Goal: Task Accomplishment & Management: Use online tool/utility

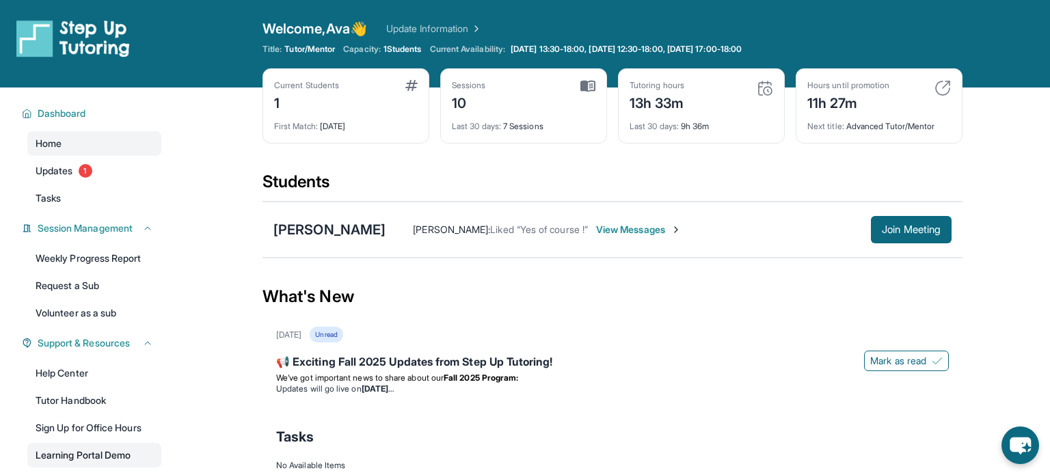
click at [100, 449] on link "Learning Portal Demo" at bounding box center [94, 455] width 134 height 25
click at [358, 271] on div "What's New" at bounding box center [613, 297] width 700 height 60
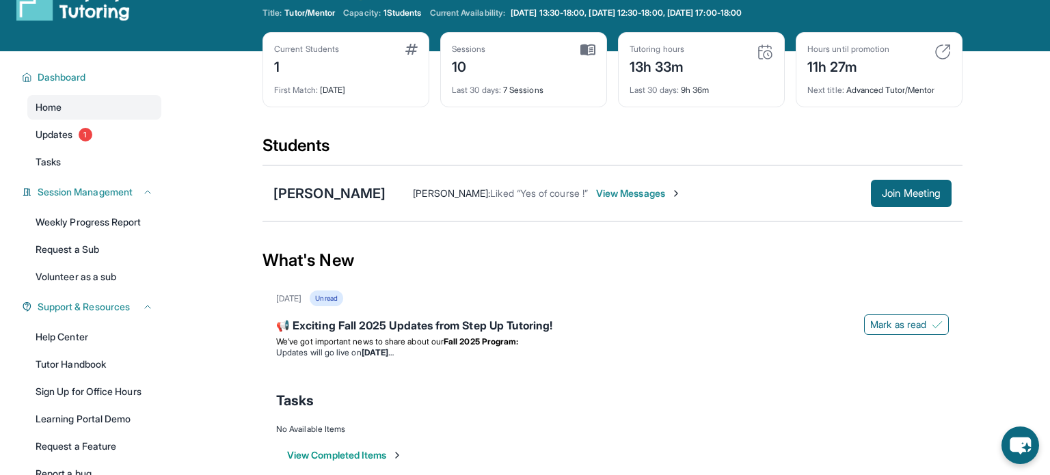
scroll to position [33, 0]
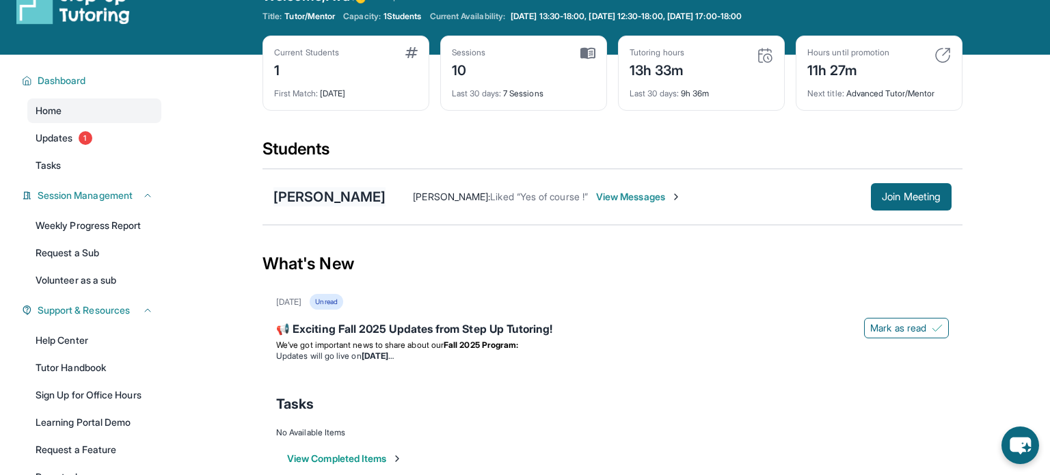
click at [336, 195] on div "[PERSON_NAME]" at bounding box center [329, 196] width 112 height 19
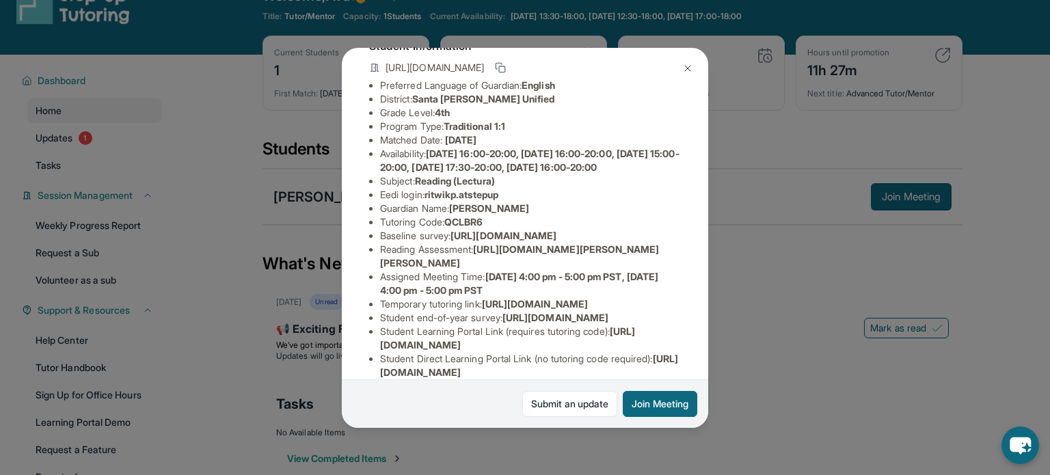
scroll to position [103, 0]
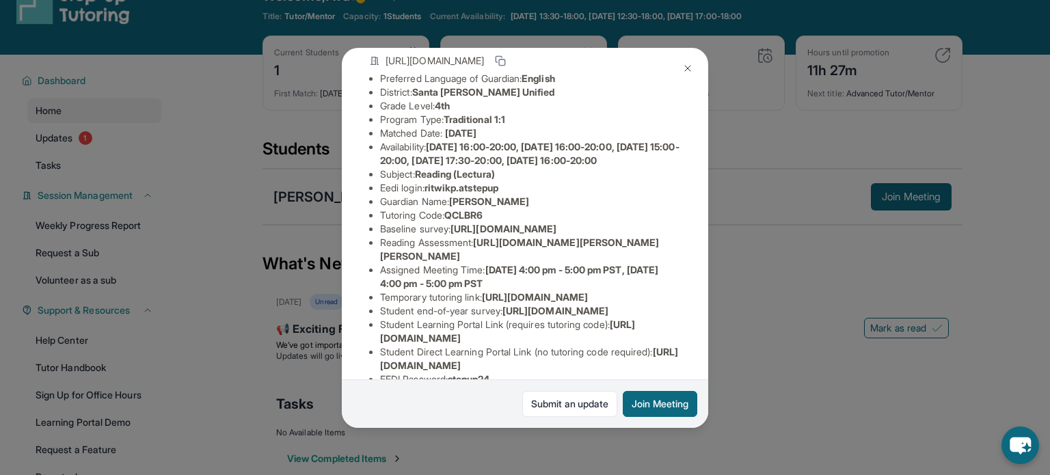
click at [557, 235] on span "[URL][DOMAIN_NAME]" at bounding box center [504, 229] width 106 height 12
click at [687, 67] on img at bounding box center [687, 68] width 11 height 11
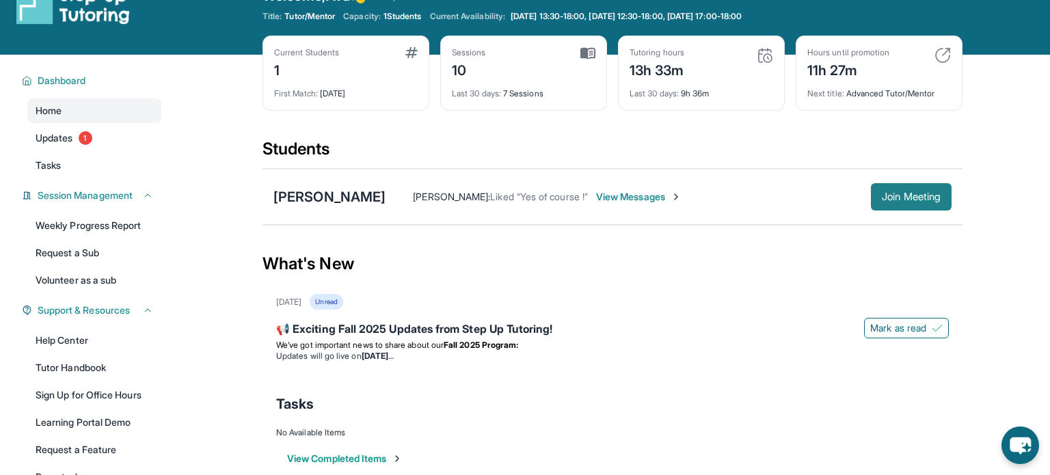
click at [871, 191] on button "Join Meeting" at bounding box center [911, 196] width 81 height 27
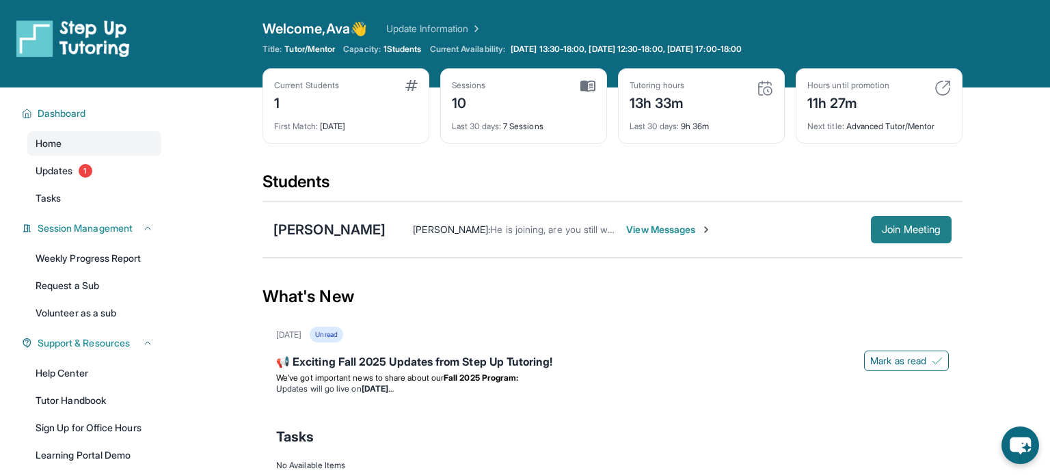
click at [890, 230] on span "Join Meeting" at bounding box center [911, 230] width 59 height 8
